Goal: Transaction & Acquisition: Book appointment/travel/reservation

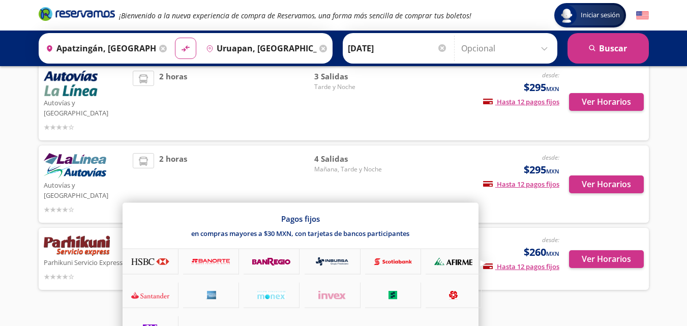
scroll to position [76, 0]
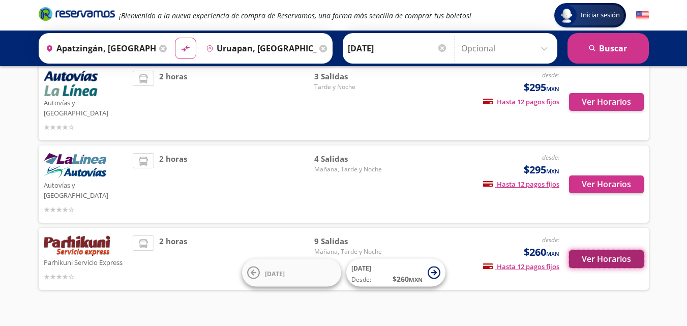
click at [603, 250] on button "Ver Horarios" at bounding box center [606, 259] width 75 height 18
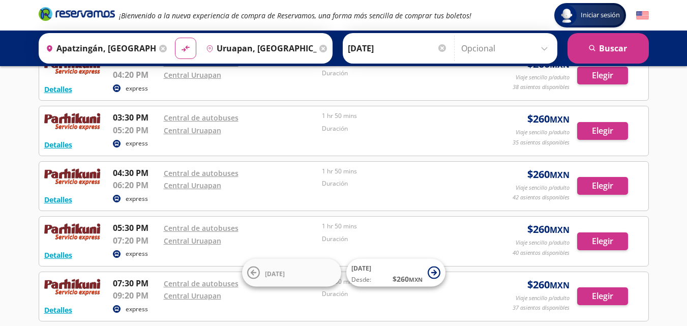
scroll to position [254, 0]
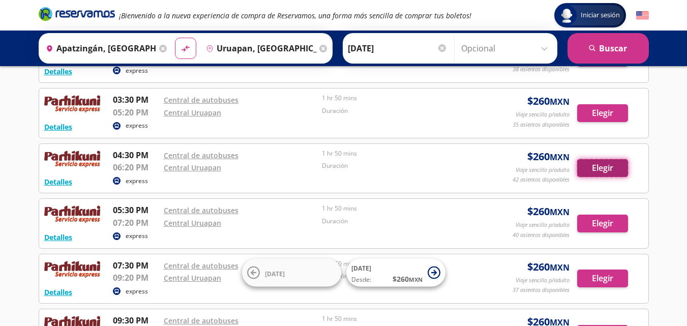
click at [607, 167] on button "Elegir" at bounding box center [602, 168] width 51 height 18
